Goal: Participate in discussion

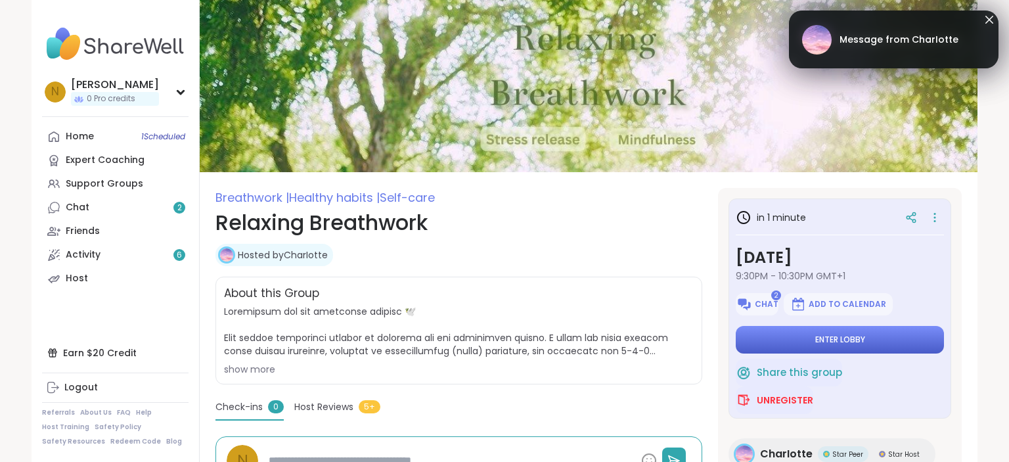
click at [839, 338] on span "Enter lobby" at bounding box center [840, 339] width 50 height 11
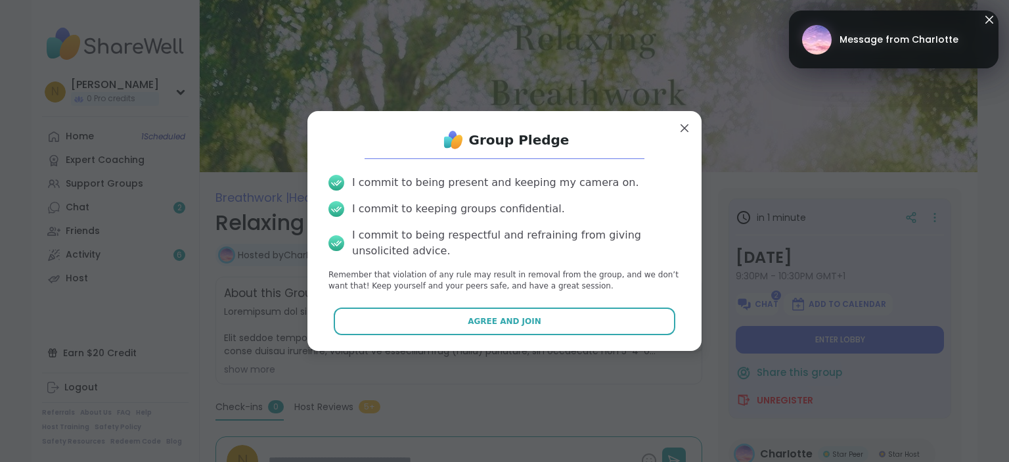
click at [934, 37] on span "Message from CharIotte" at bounding box center [898, 40] width 119 height 14
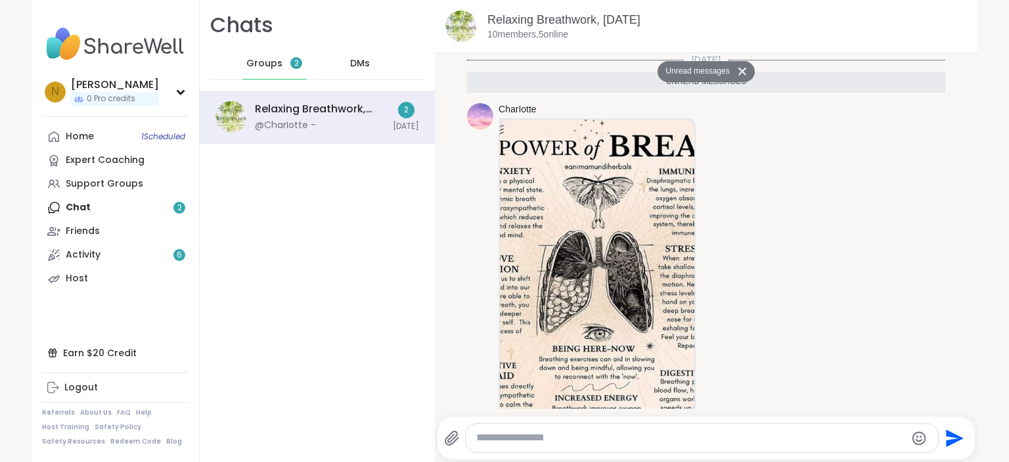
scroll to position [416, 0]
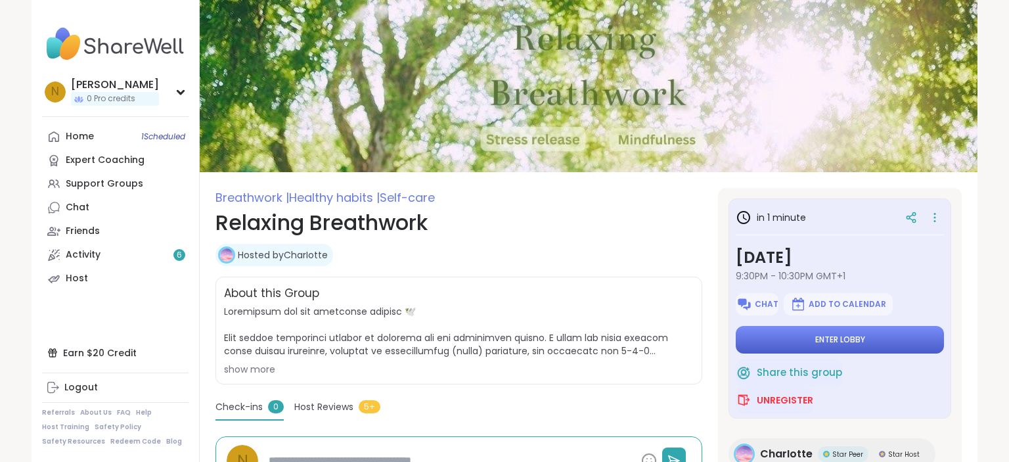
click at [802, 341] on button "Enter lobby" at bounding box center [840, 340] width 208 height 28
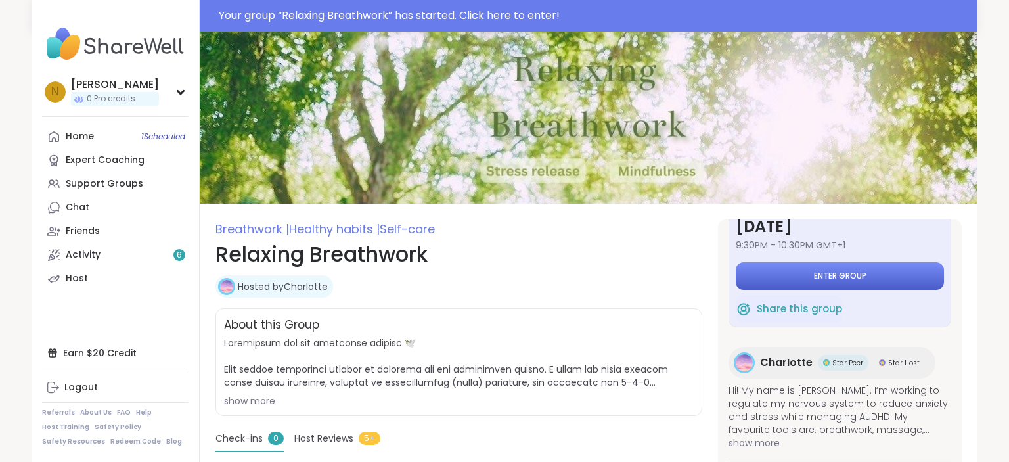
click at [873, 272] on button "Enter group" at bounding box center [840, 276] width 208 height 28
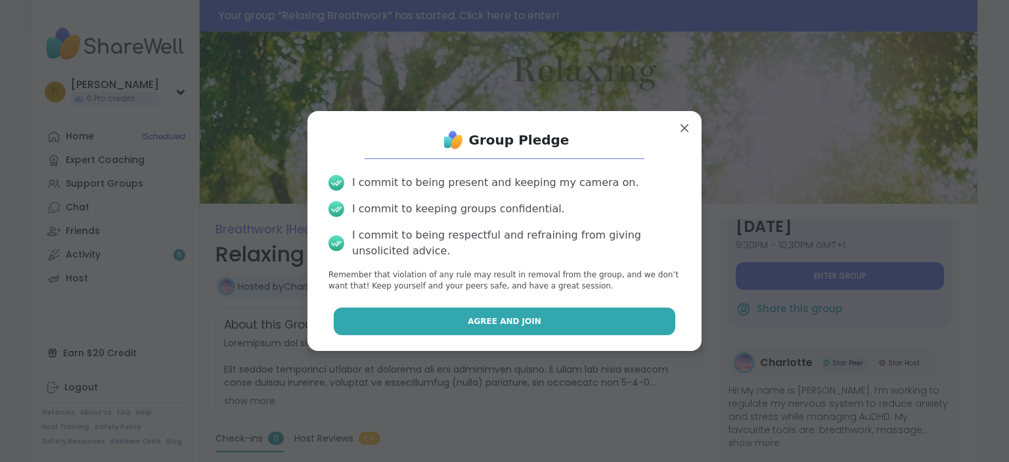
click at [594, 320] on button "Agree and Join" at bounding box center [505, 321] width 342 height 28
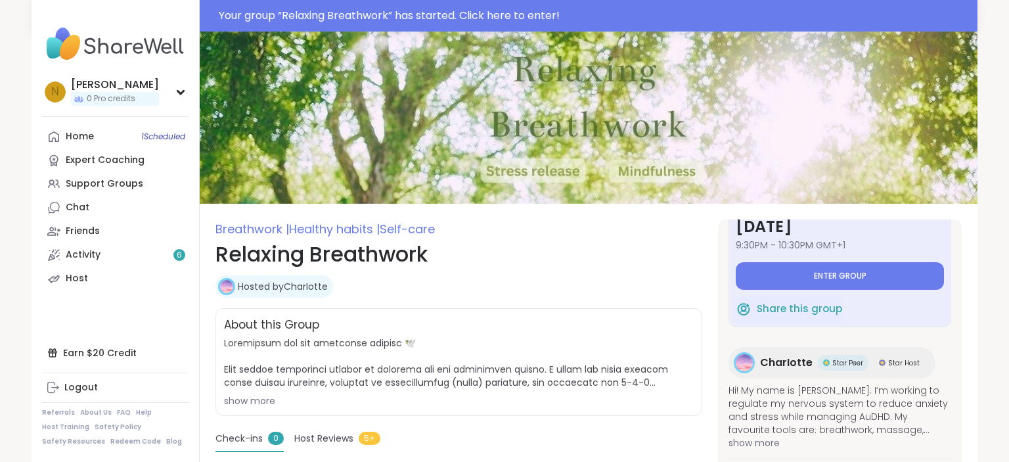
type textarea "*"
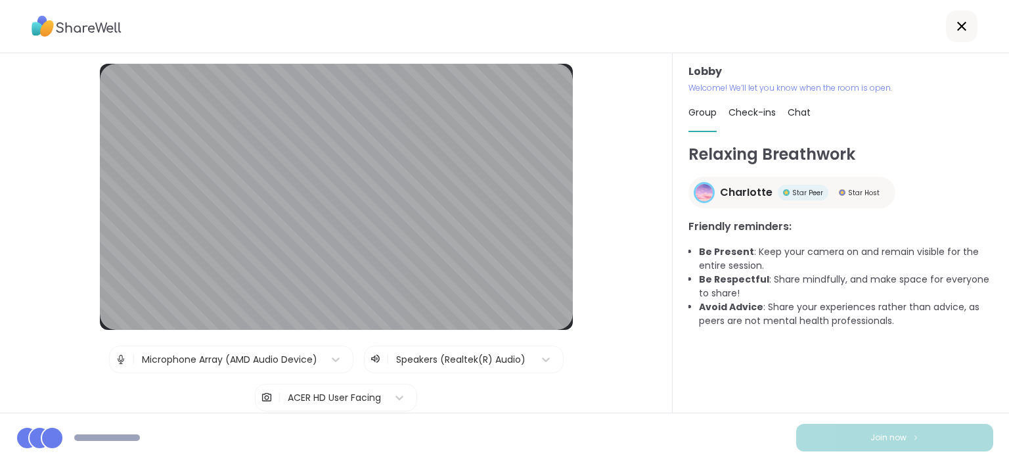
scroll to position [46, 0]
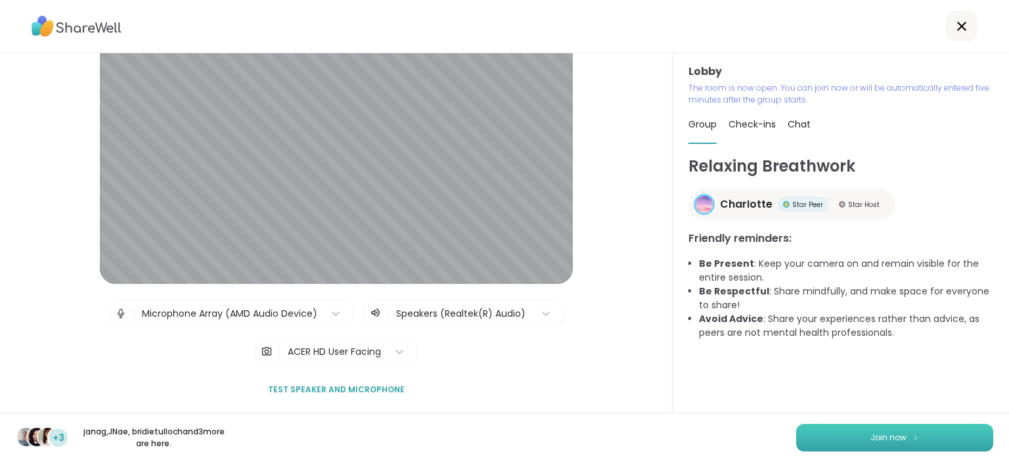
click at [904, 437] on span "Join now" at bounding box center [888, 437] width 36 height 12
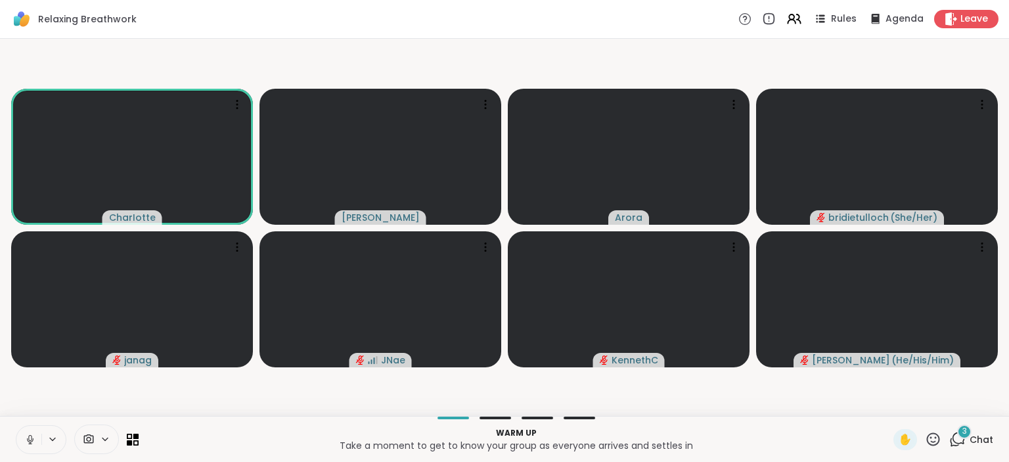
click at [980, 441] on span "Chat" at bounding box center [981, 439] width 24 height 13
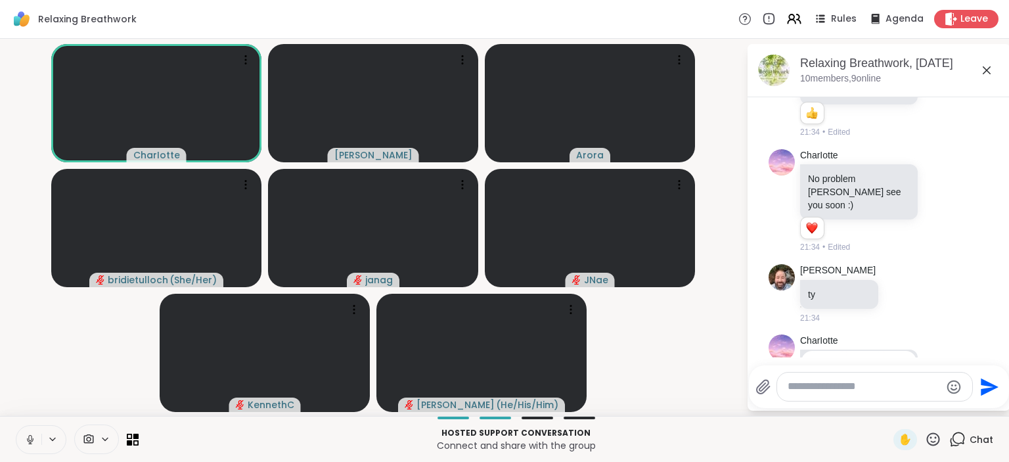
scroll to position [1374, 0]
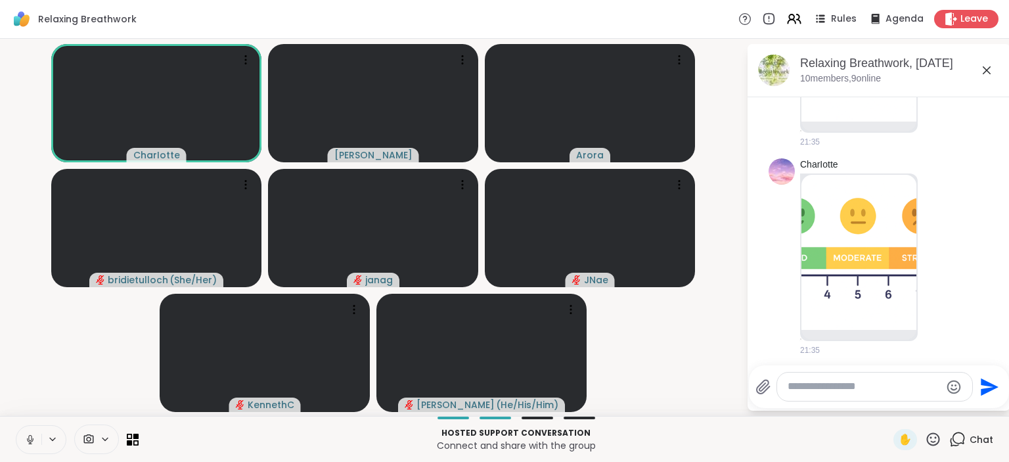
click at [807, 390] on textarea "Type your message" at bounding box center [863, 387] width 153 height 14
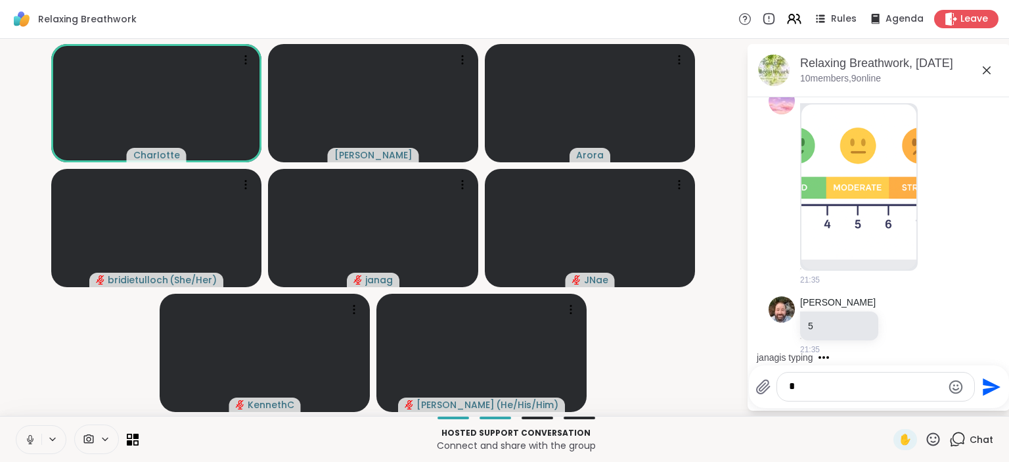
type textarea "*"
click at [984, 381] on icon "Send" at bounding box center [991, 387] width 18 height 18
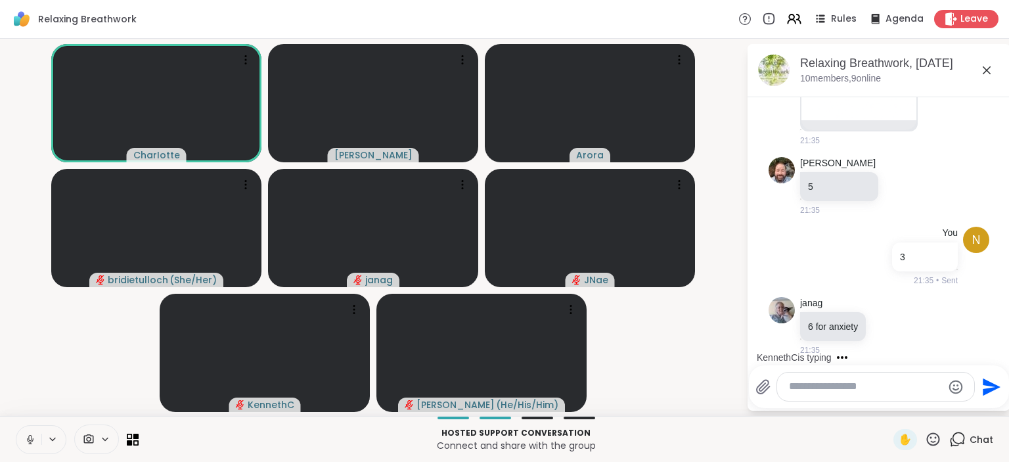
scroll to position [1653, 0]
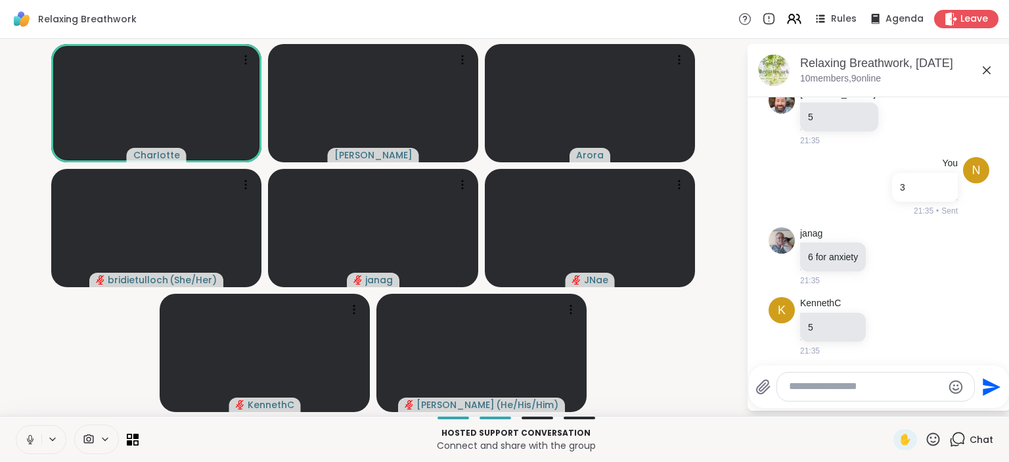
click at [29, 440] on icon at bounding box center [30, 439] width 12 height 12
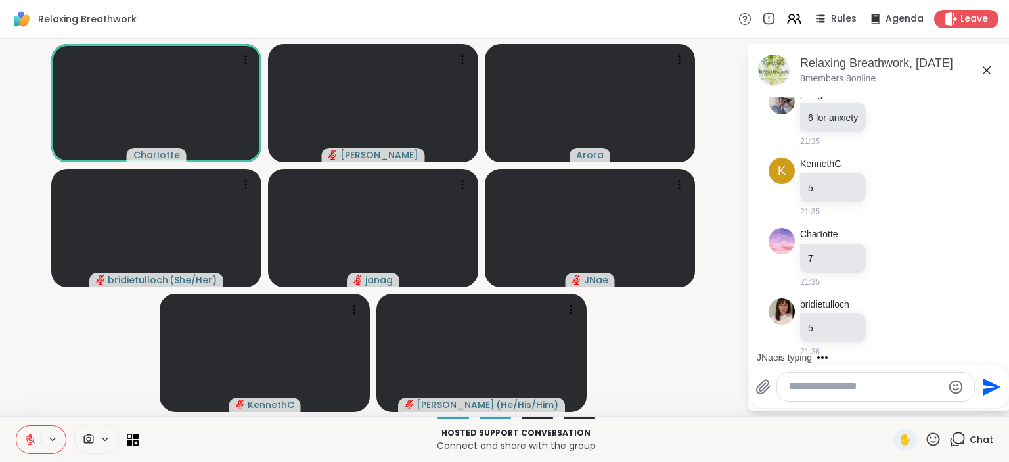
scroll to position [1862, 0]
click at [32, 439] on icon at bounding box center [30, 439] width 12 height 12
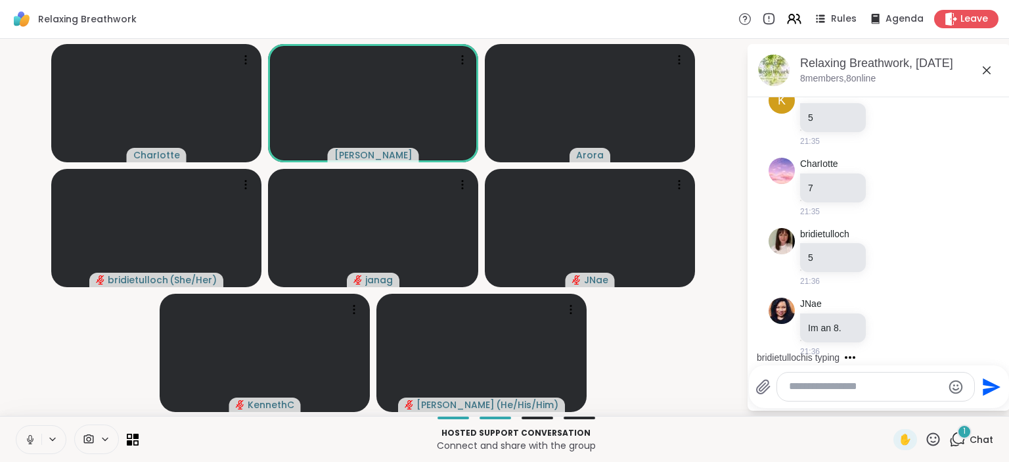
scroll to position [1958, 0]
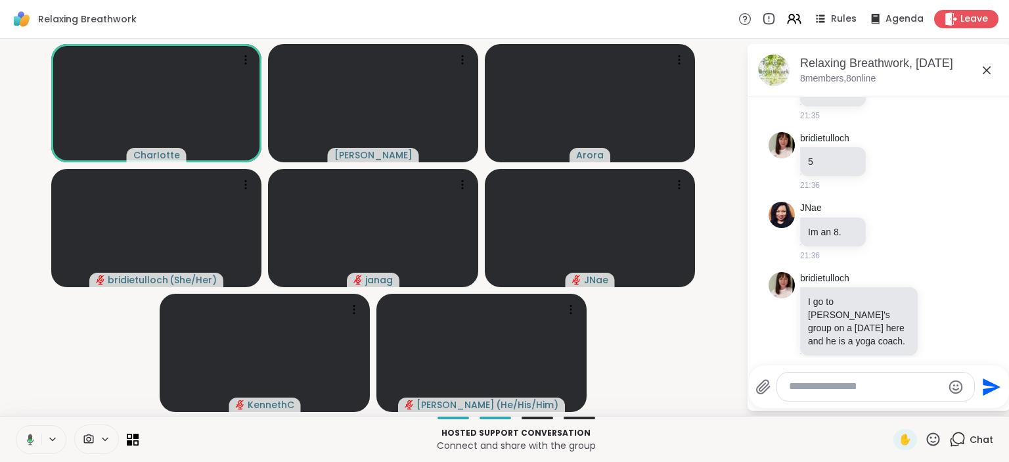
click at [30, 446] on button at bounding box center [27, 440] width 27 height 28
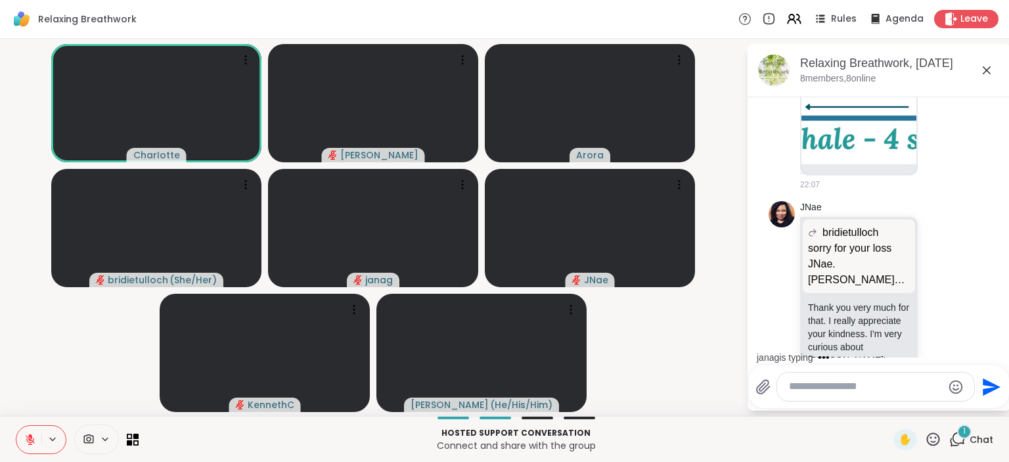
scroll to position [4820, 0]
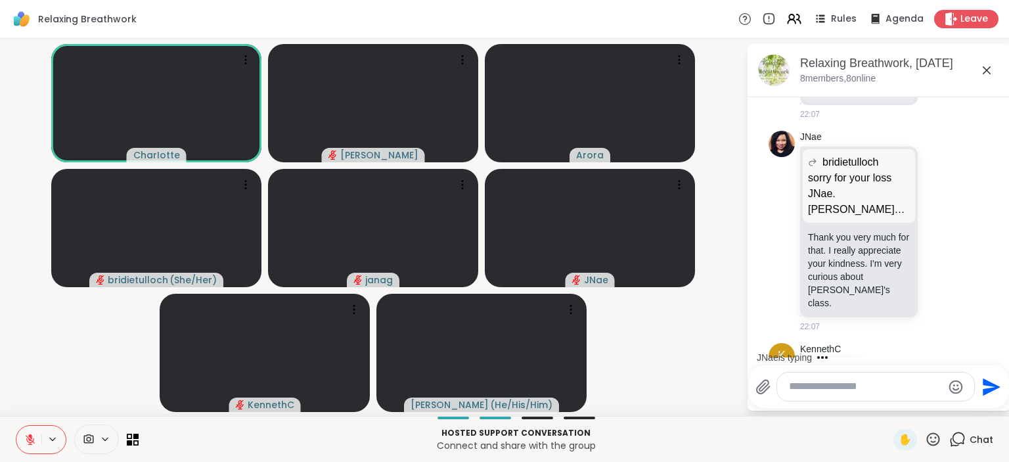
click at [882, 392] on textarea "Type your message" at bounding box center [865, 387] width 153 height 14
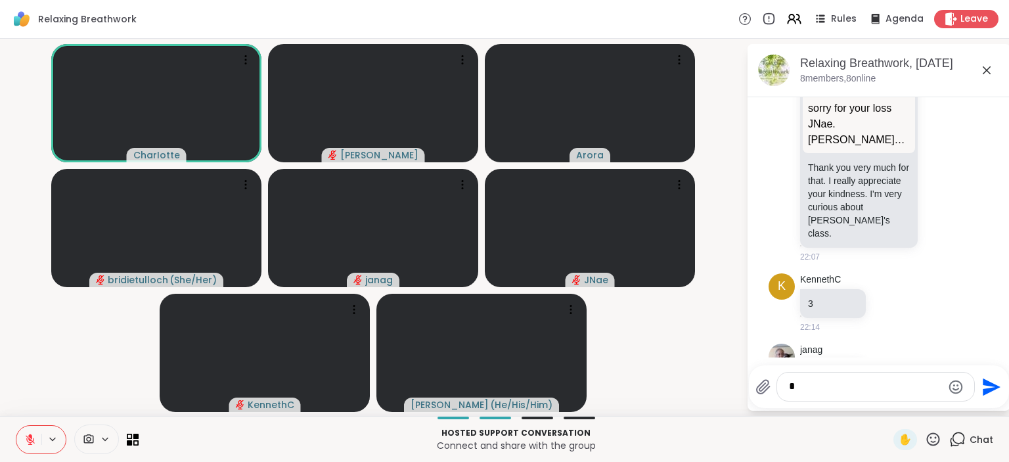
scroll to position [4959, 0]
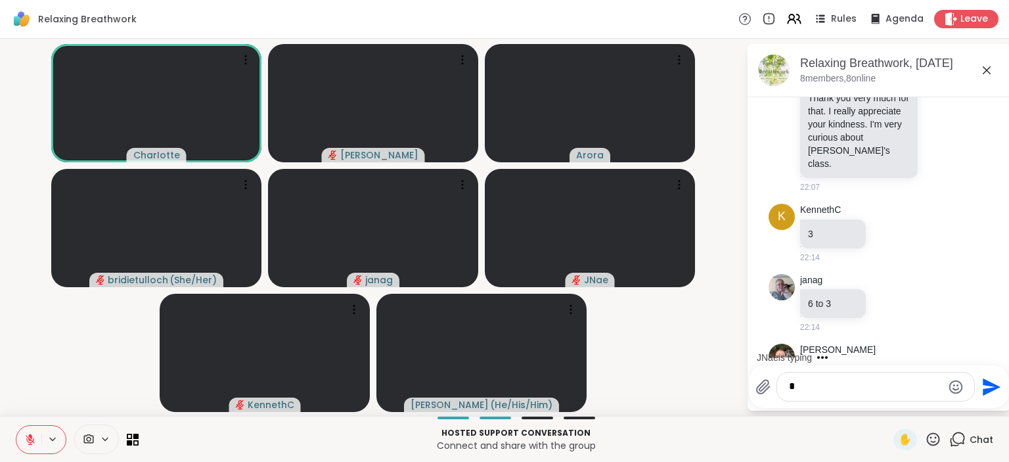
type textarea "*"
click at [988, 391] on icon "Send" at bounding box center [989, 386] width 21 height 21
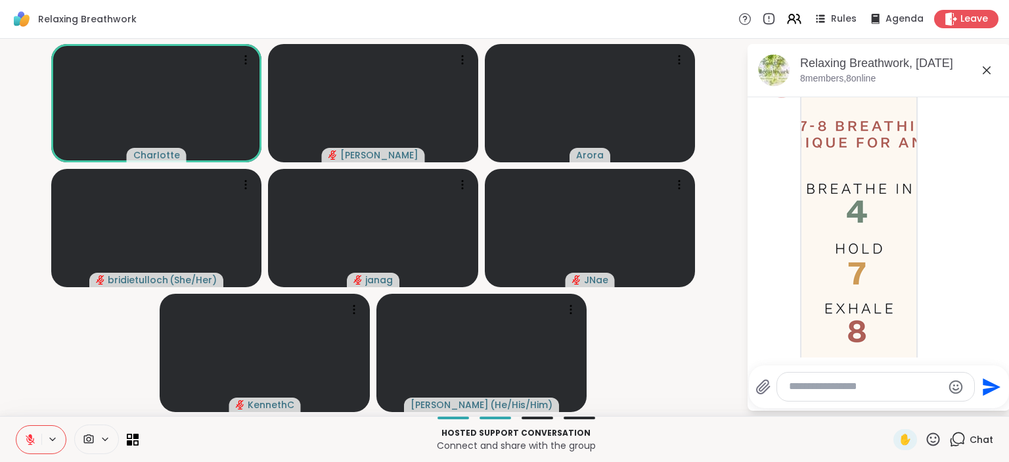
scroll to position [5944, 0]
click at [871, 387] on textarea "Type your message" at bounding box center [865, 387] width 153 height 14
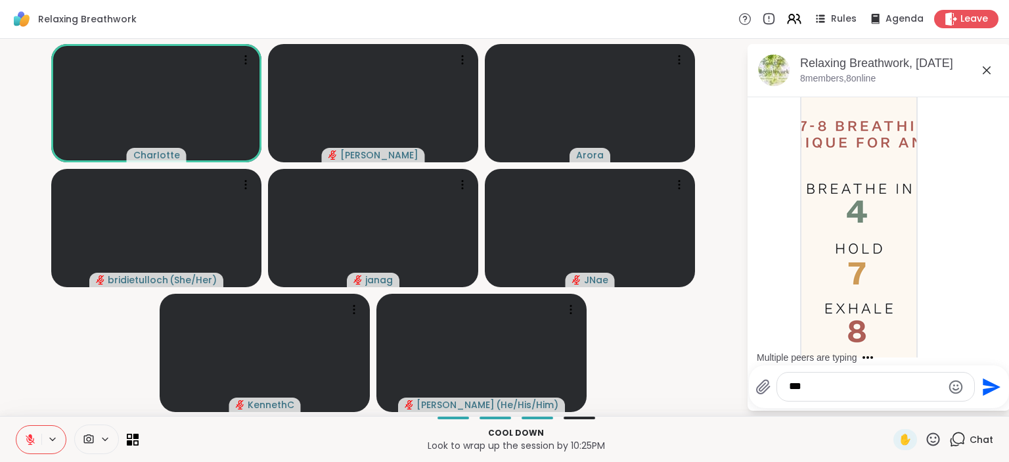
type textarea "***"
click at [990, 390] on icon "Send" at bounding box center [991, 387] width 18 height 18
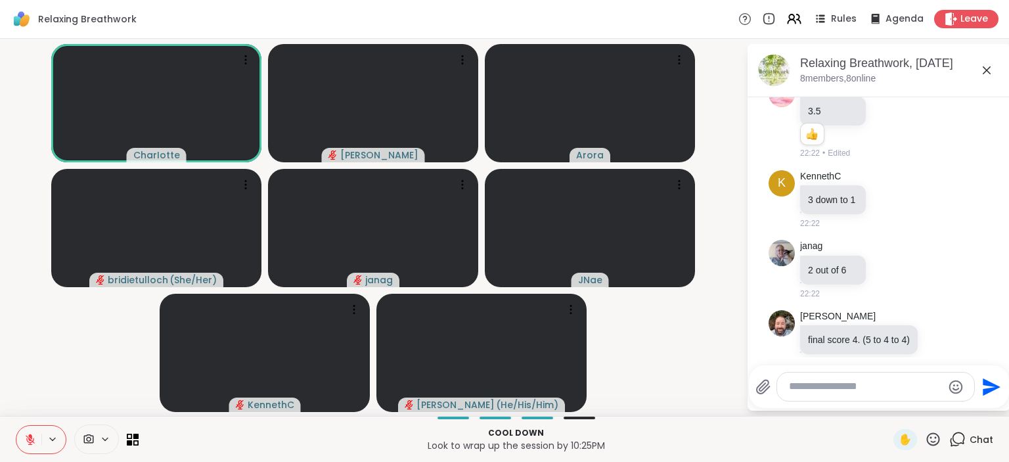
scroll to position [6604, 0]
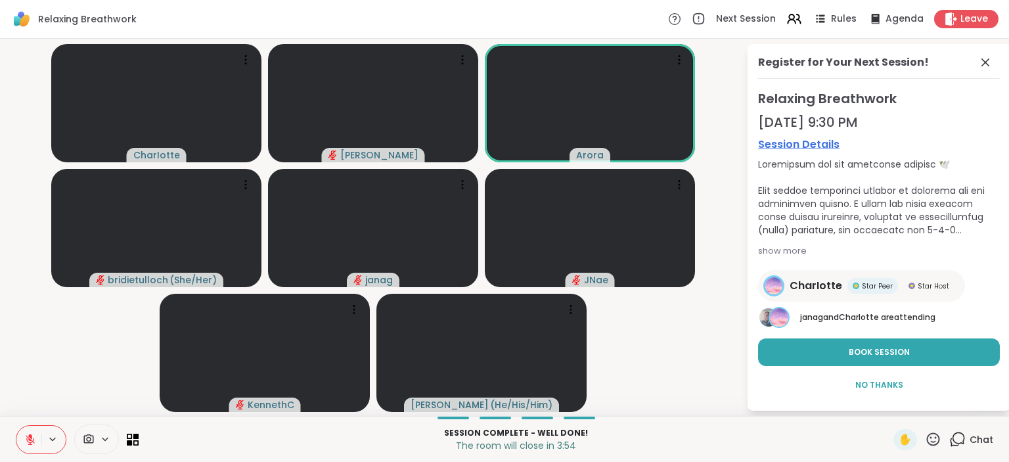
click at [26, 435] on icon at bounding box center [30, 439] width 12 height 12
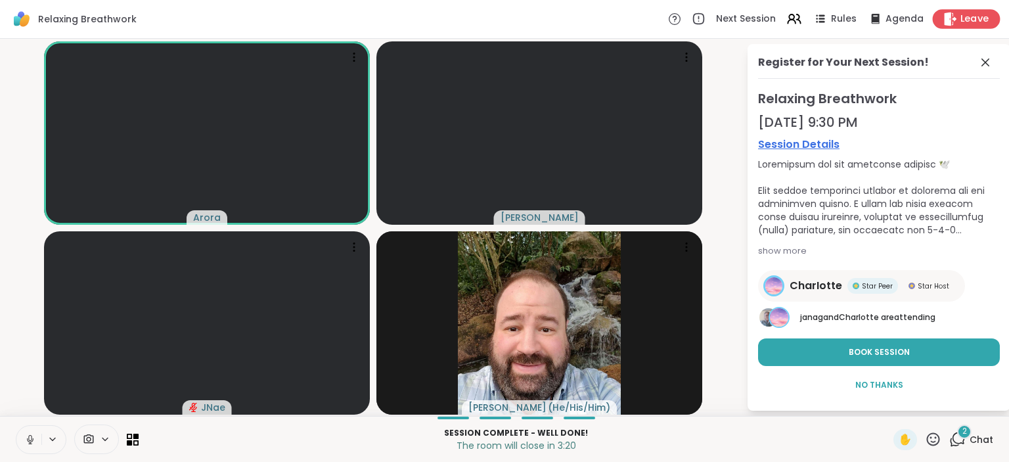
click at [978, 16] on span "Leave" at bounding box center [974, 19] width 29 height 14
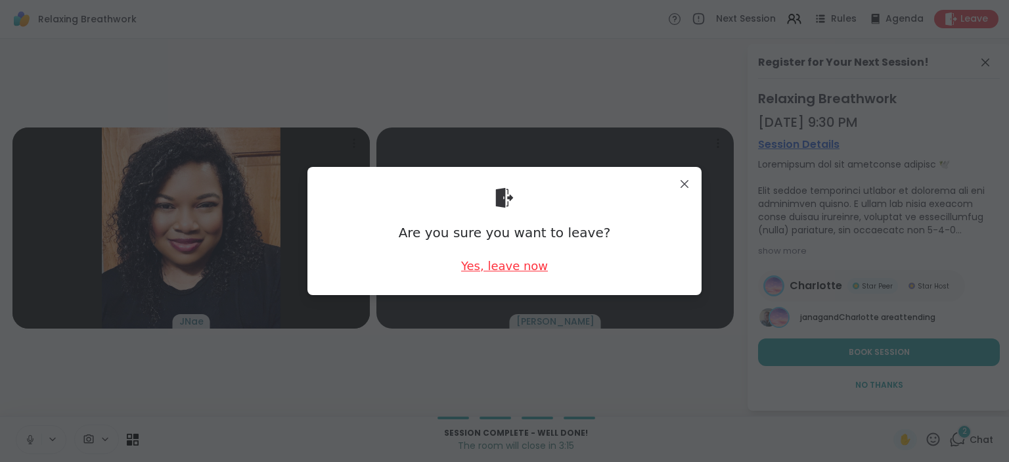
click at [495, 267] on div "Yes, leave now" at bounding box center [504, 265] width 87 height 16
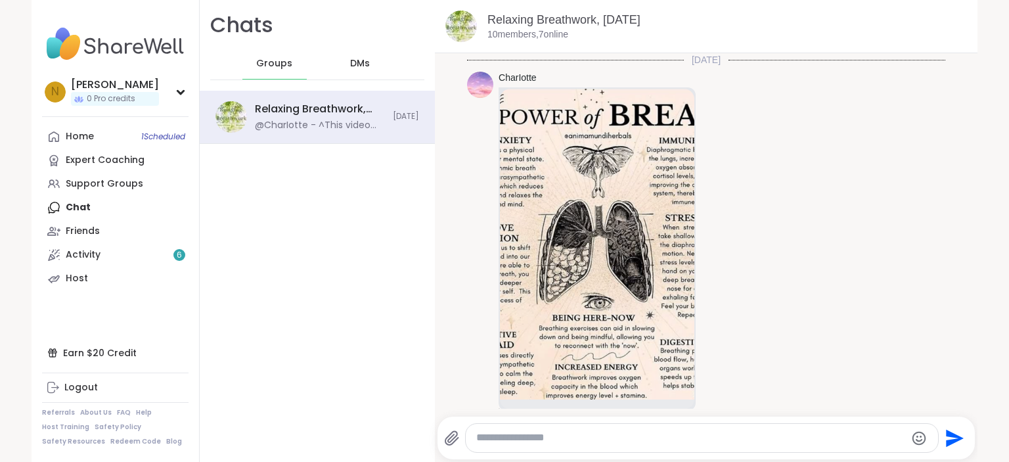
scroll to position [569, 0]
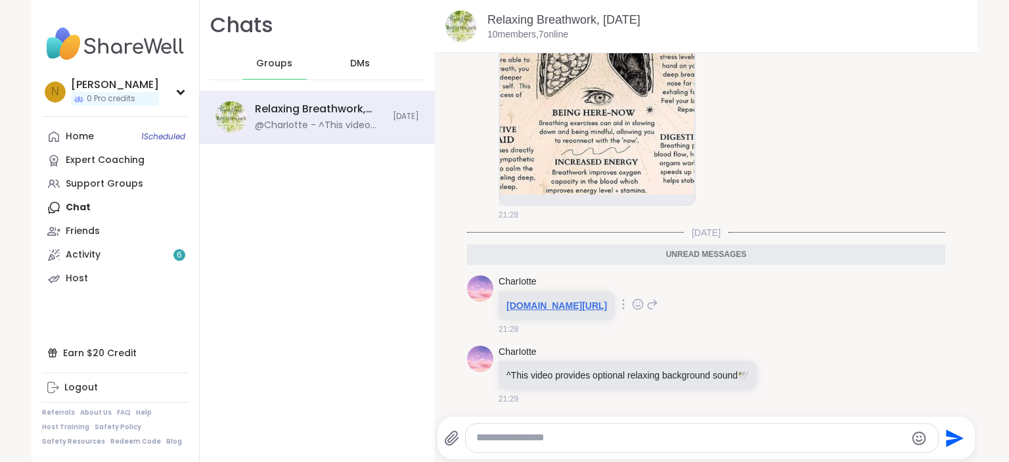
click at [557, 306] on link "[DOMAIN_NAME][URL]" at bounding box center [556, 305] width 100 height 11
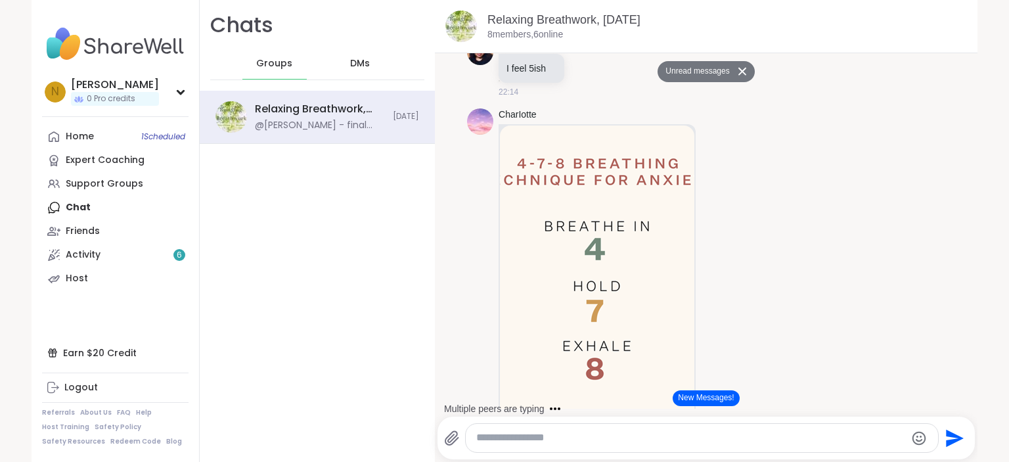
scroll to position [5736, 0]
